Goal: Check status: Check status

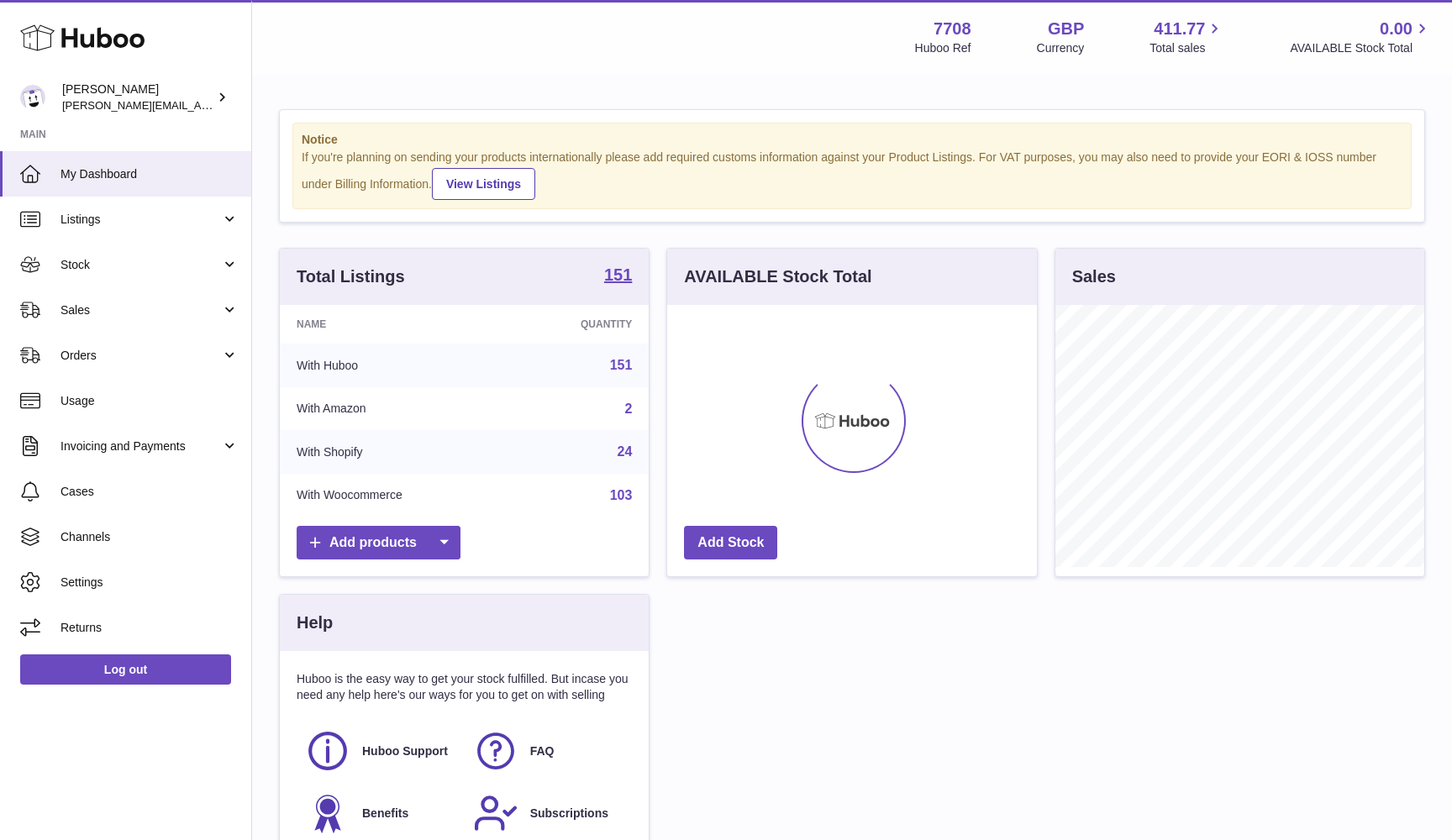
scroll to position [262, 370]
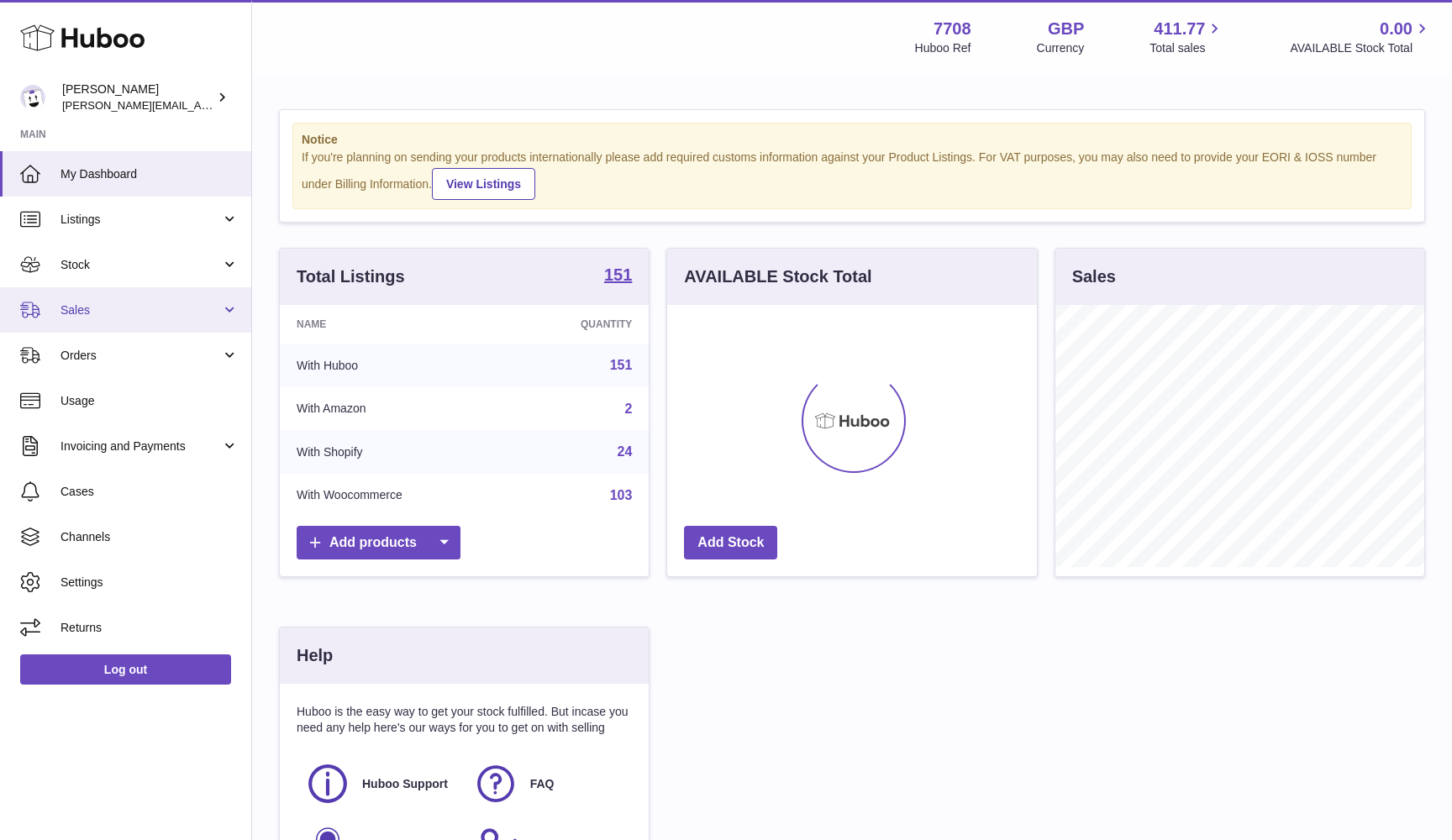
click at [174, 299] on link "Sales" at bounding box center [125, 310] width 251 height 45
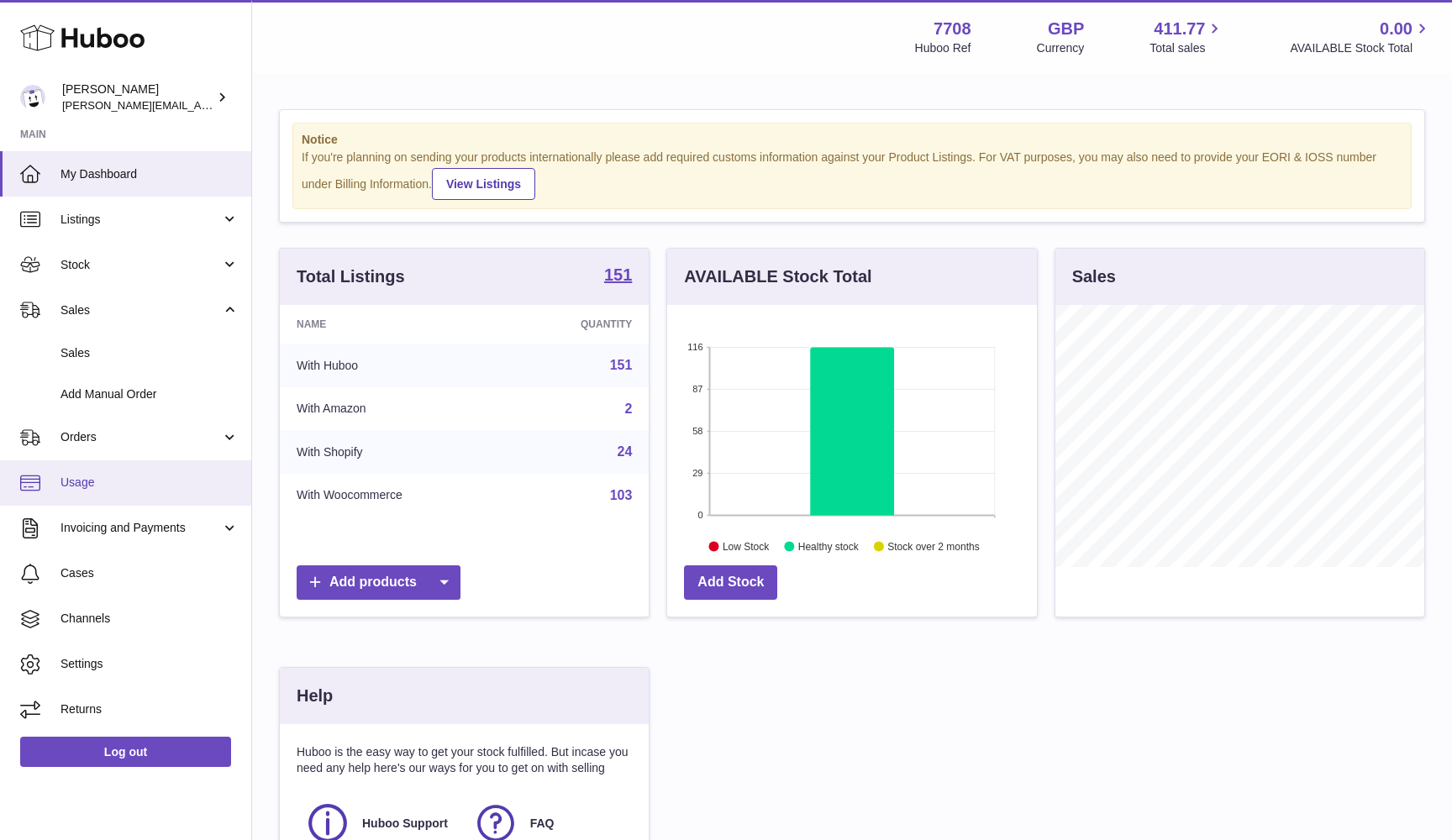
click at [101, 481] on span "Usage" at bounding box center [150, 482] width 178 height 16
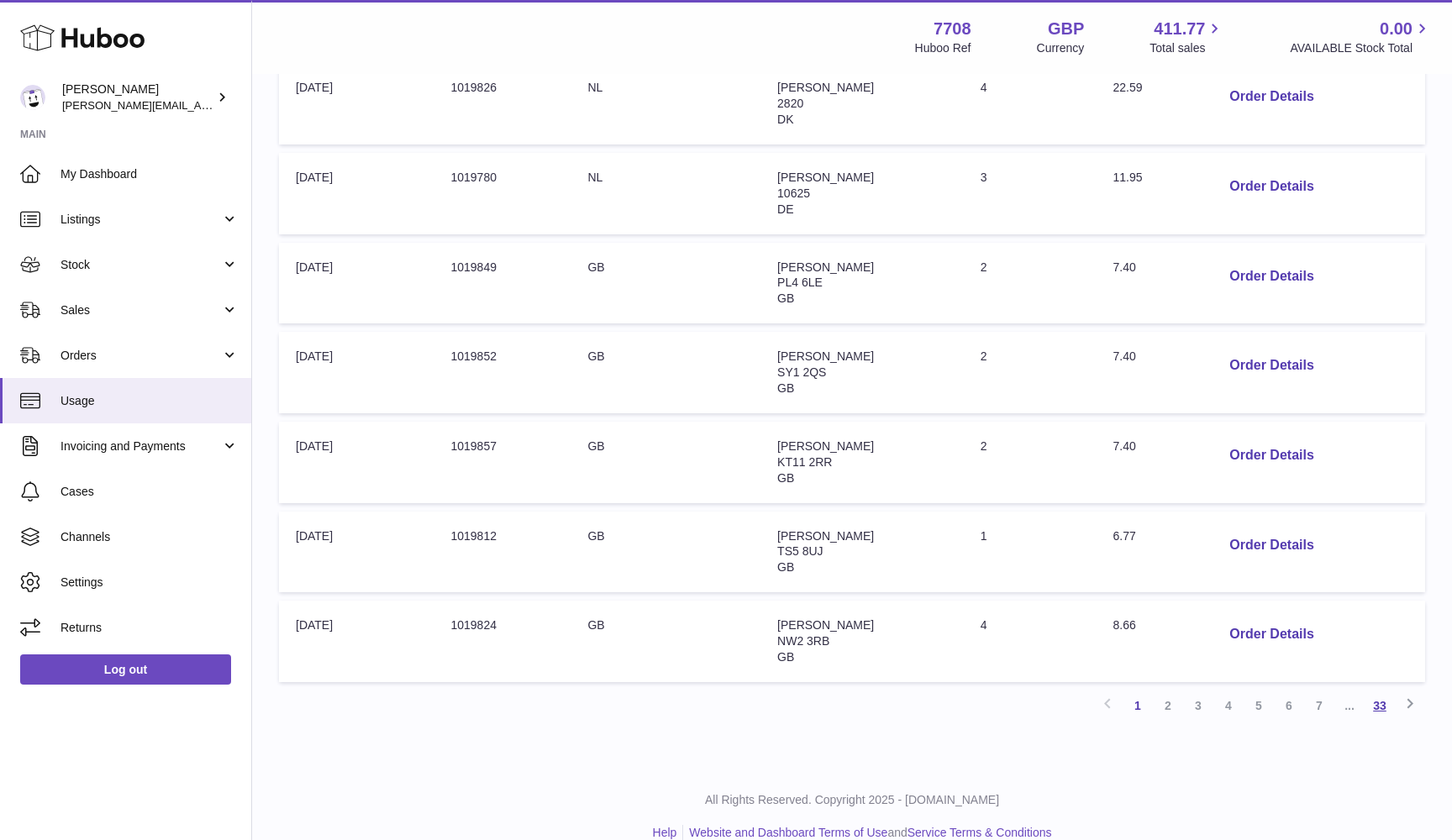
click at [1387, 691] on link "33" at bounding box center [1380, 705] width 30 height 30
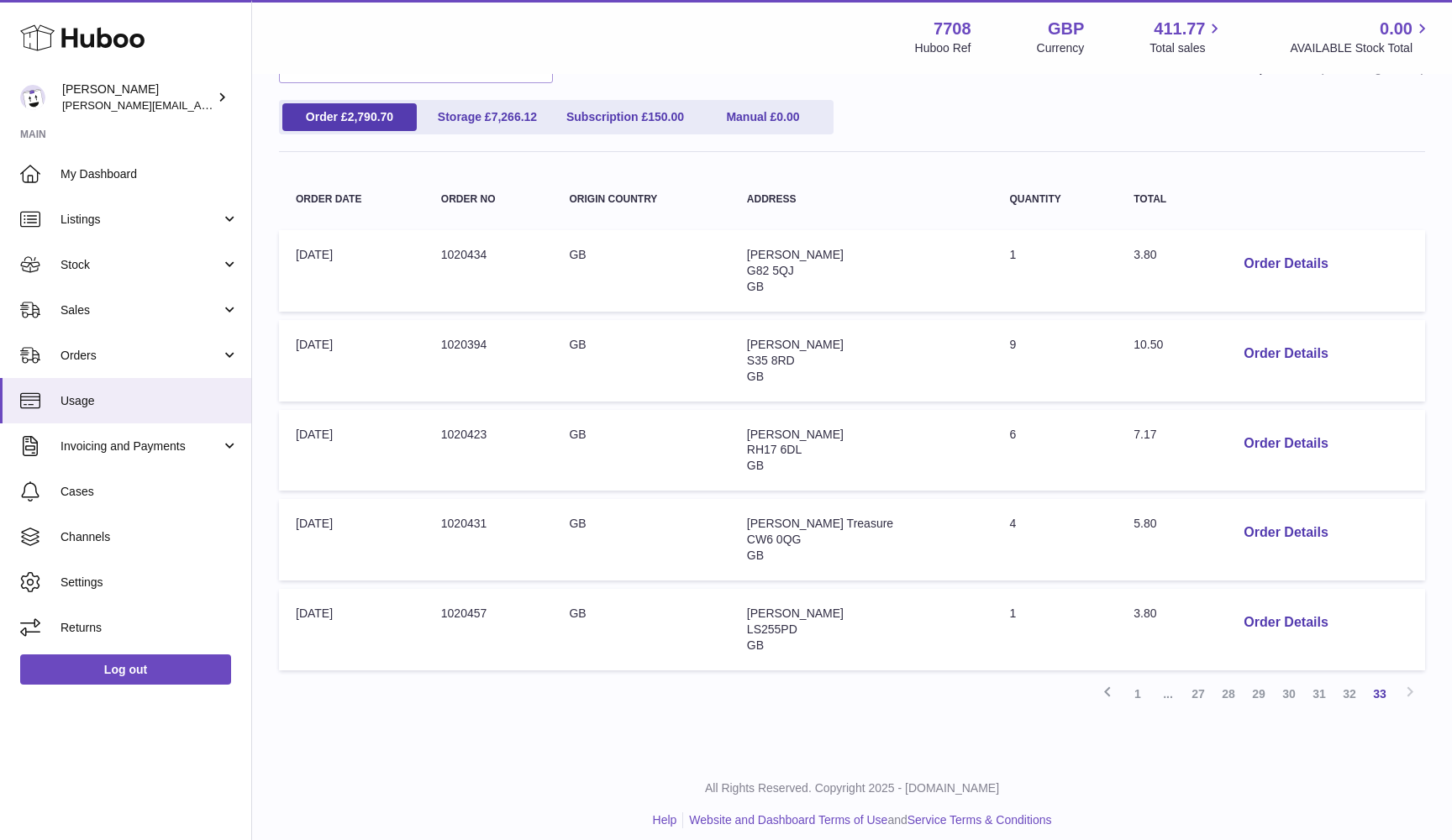
scroll to position [171, 0]
click at [1254, 610] on button "Order Details" at bounding box center [1285, 624] width 111 height 35
click at [1305, 570] on div at bounding box center [726, 420] width 1452 height 840
click at [1236, 530] on button "Order Details" at bounding box center [1285, 534] width 111 height 35
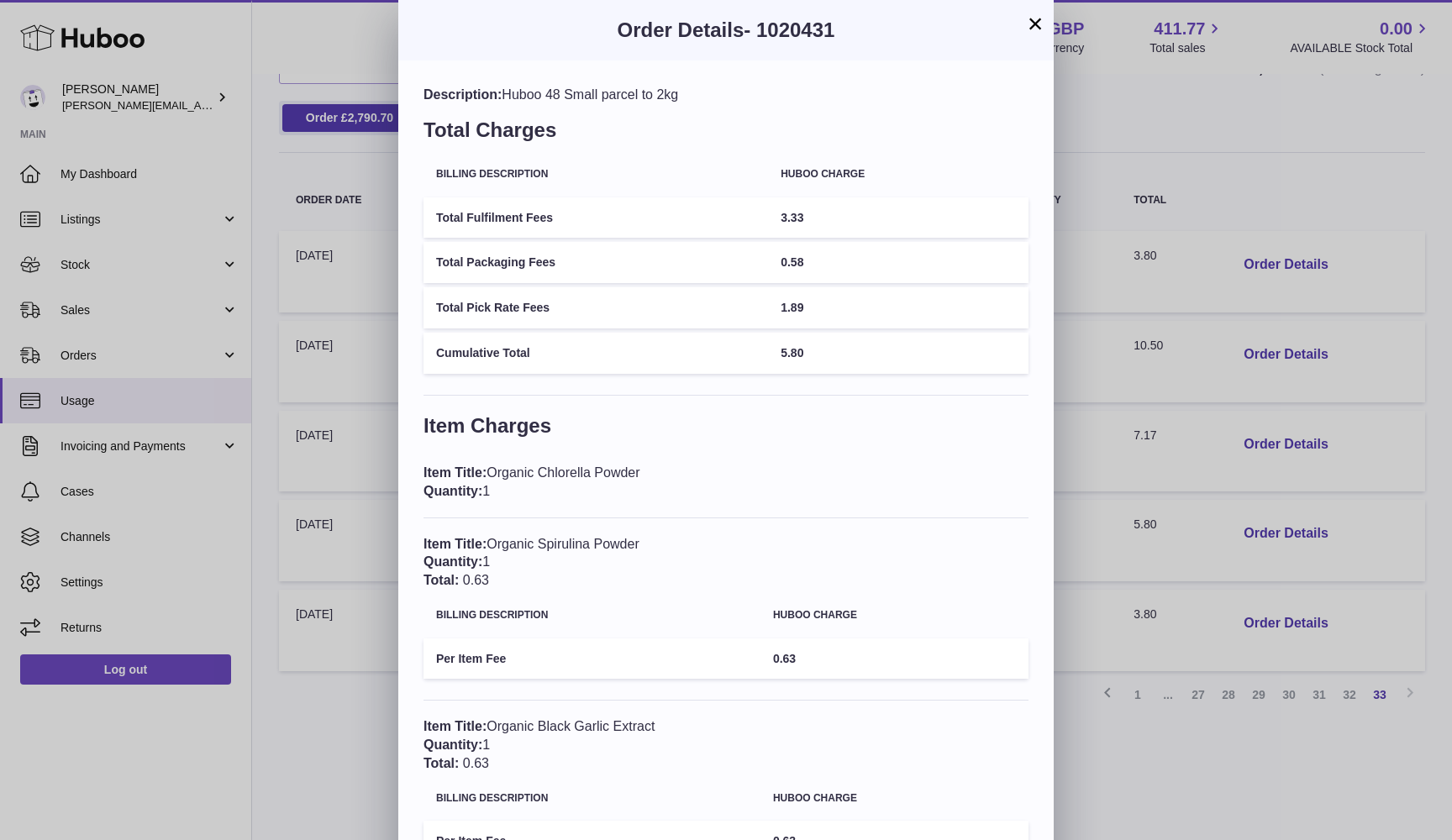
click at [1302, 461] on div "× Order Details - 1020431 Description: Huboo 48 Small parcel to 2kg Total Charg…" at bounding box center [726, 572] width 1452 height 1144
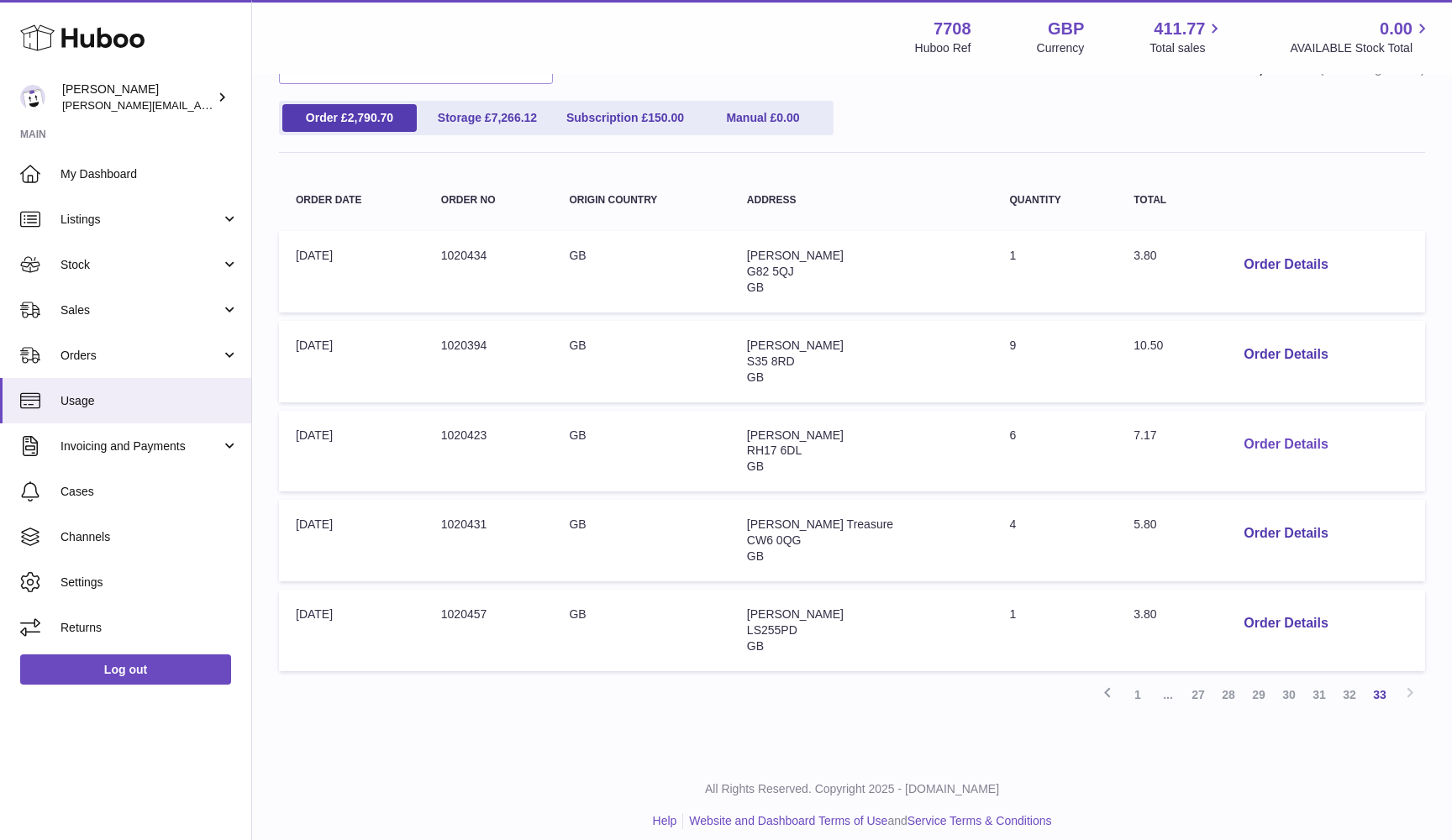
click at [1271, 428] on button "Order Details" at bounding box center [1285, 445] width 111 height 35
click at [1318, 368] on div at bounding box center [726, 420] width 1452 height 840
click at [1247, 349] on button "Order Details" at bounding box center [1285, 355] width 111 height 35
